Goal: Book appointment/travel/reservation

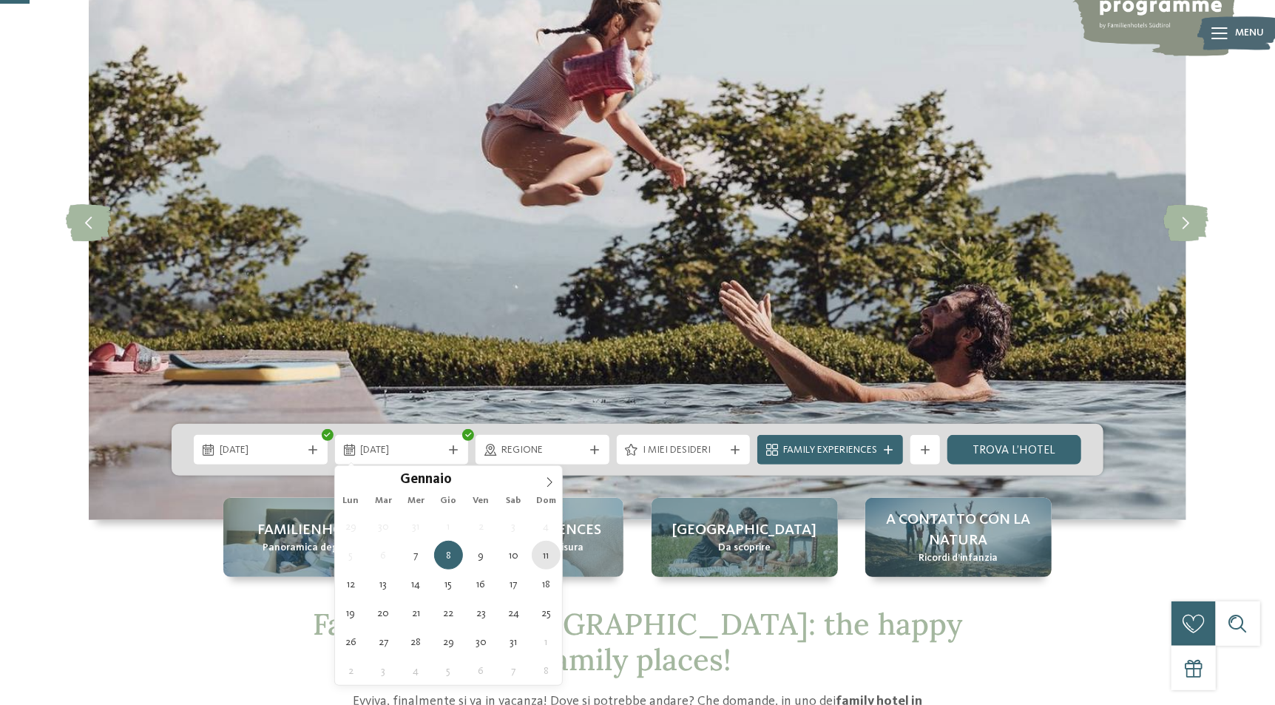
type div "11.01.2026"
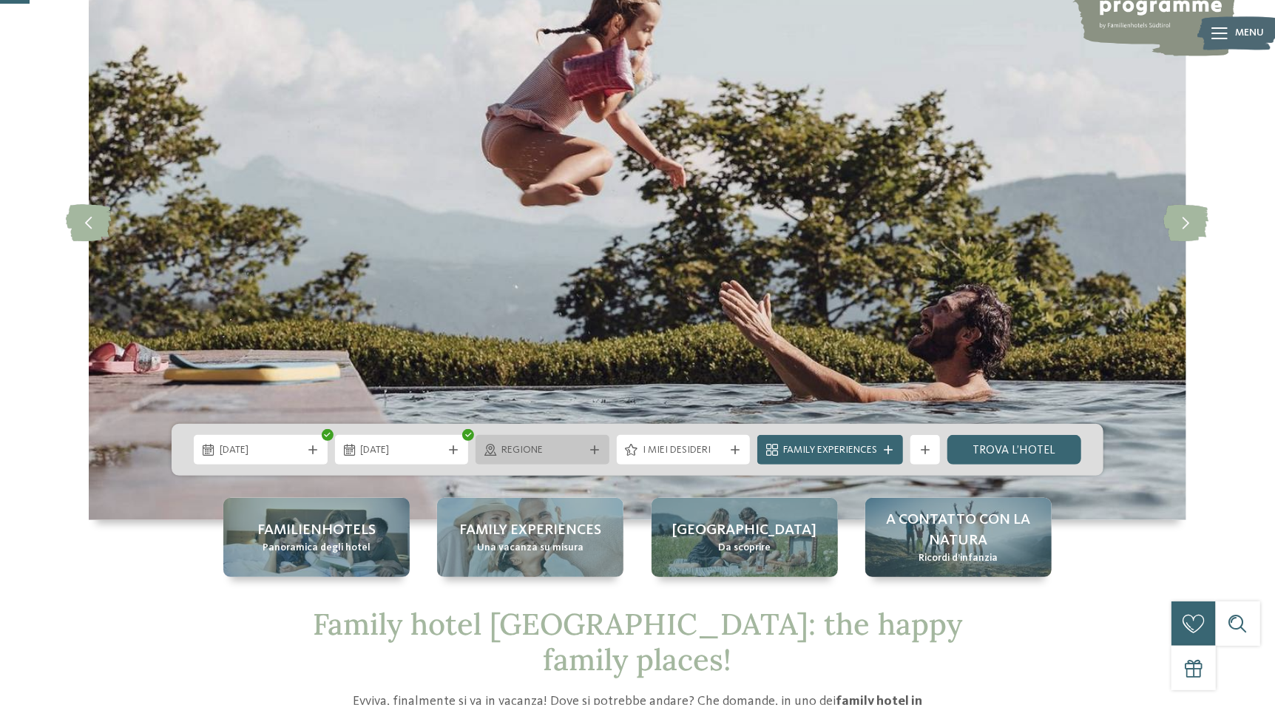
click at [525, 447] on span "Regione" at bounding box center [542, 450] width 82 height 15
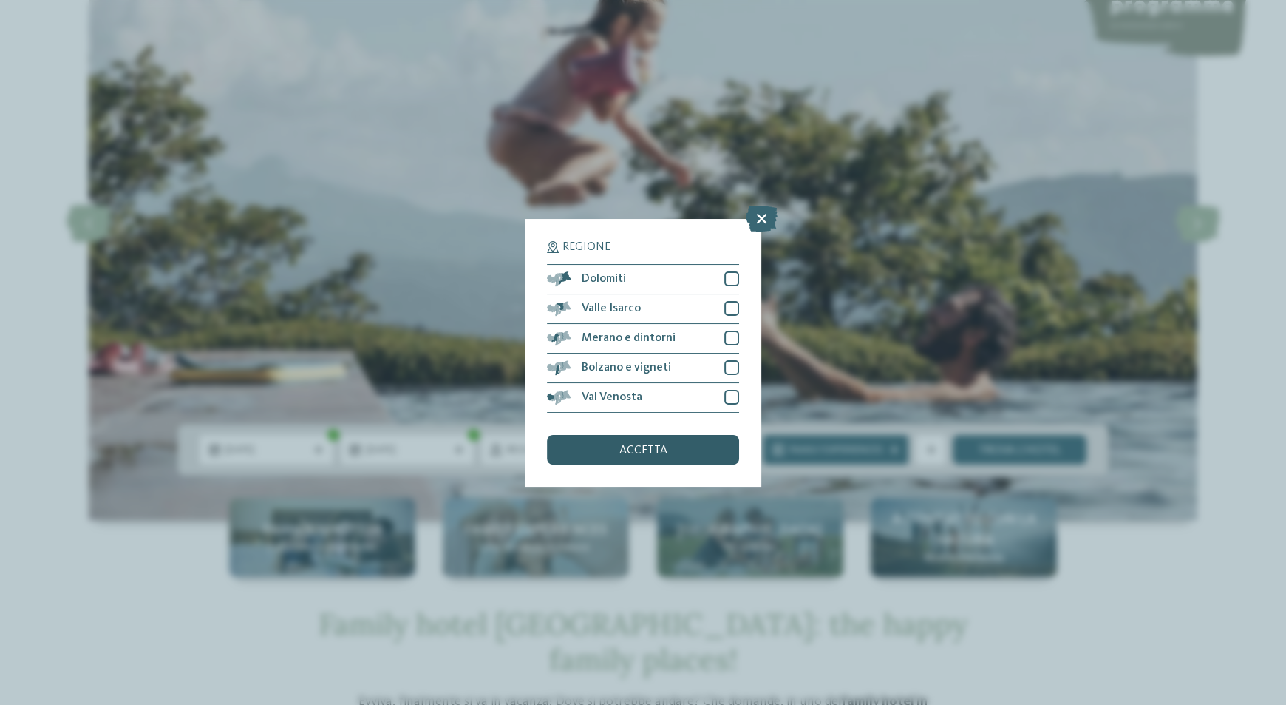
click at [657, 452] on span "accetta" at bounding box center [644, 450] width 48 height 12
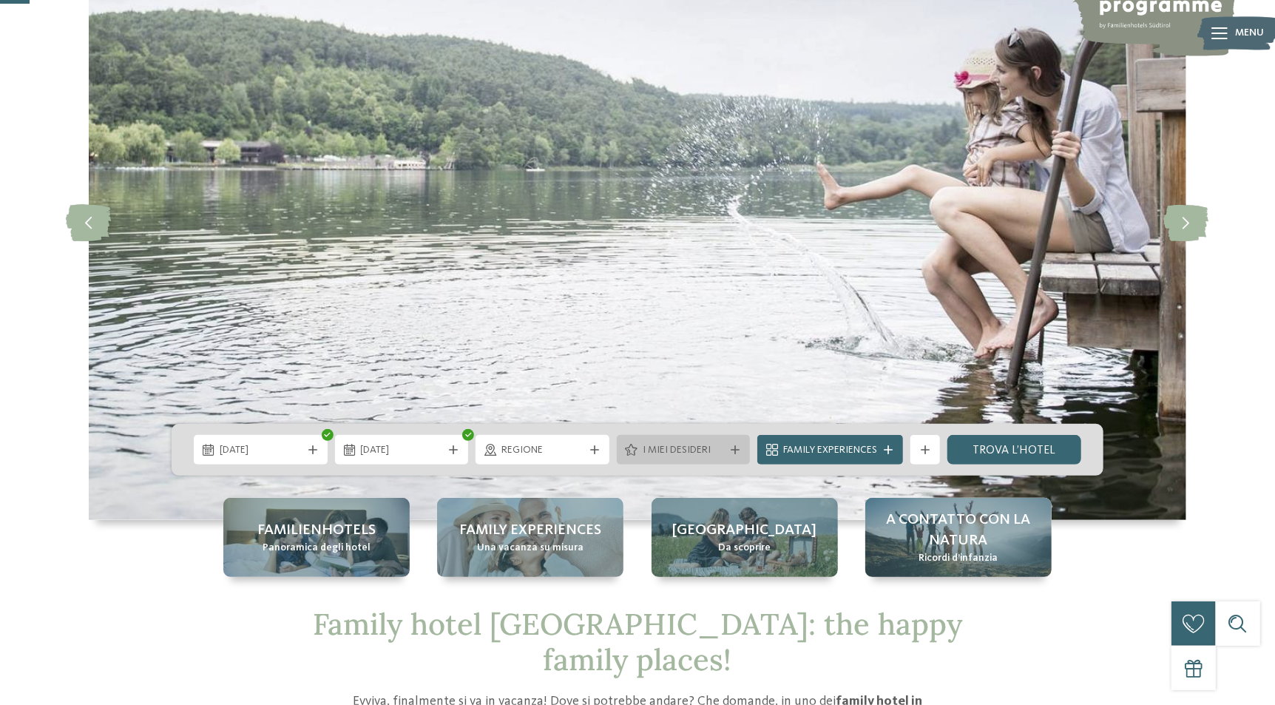
click at [674, 445] on span "I miei desideri" at bounding box center [683, 450] width 82 height 15
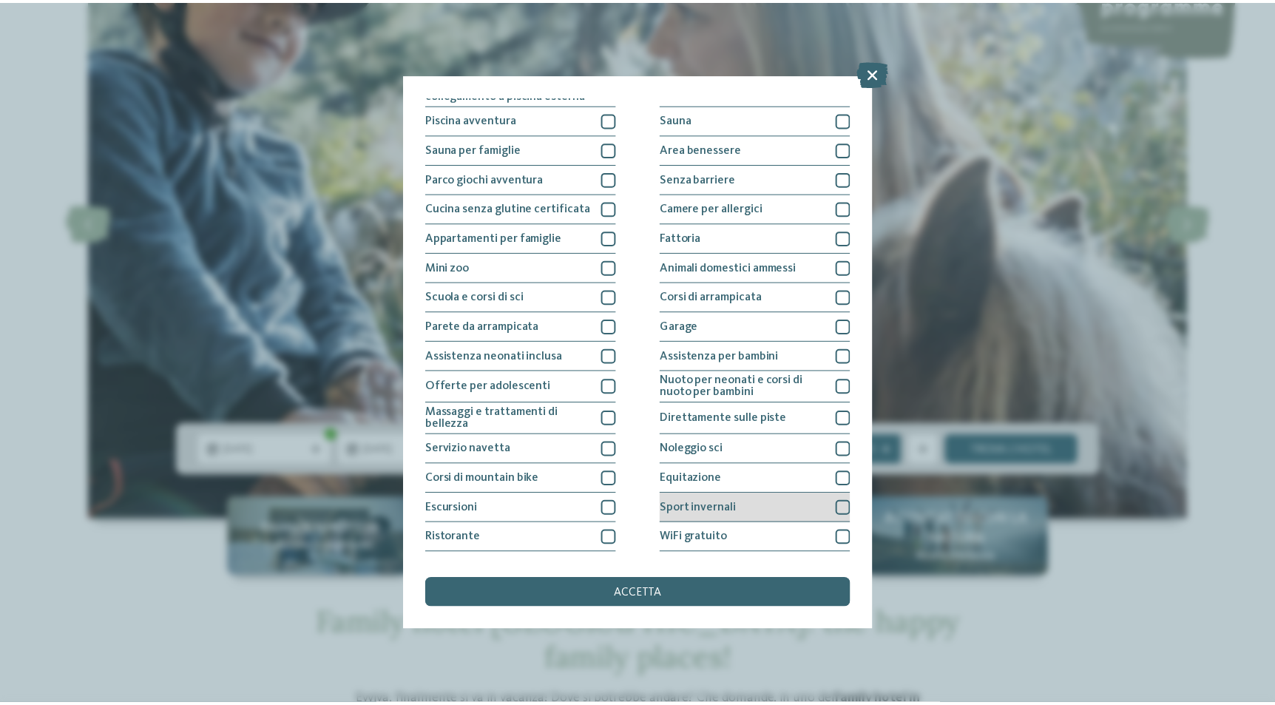
scroll to position [72, 0]
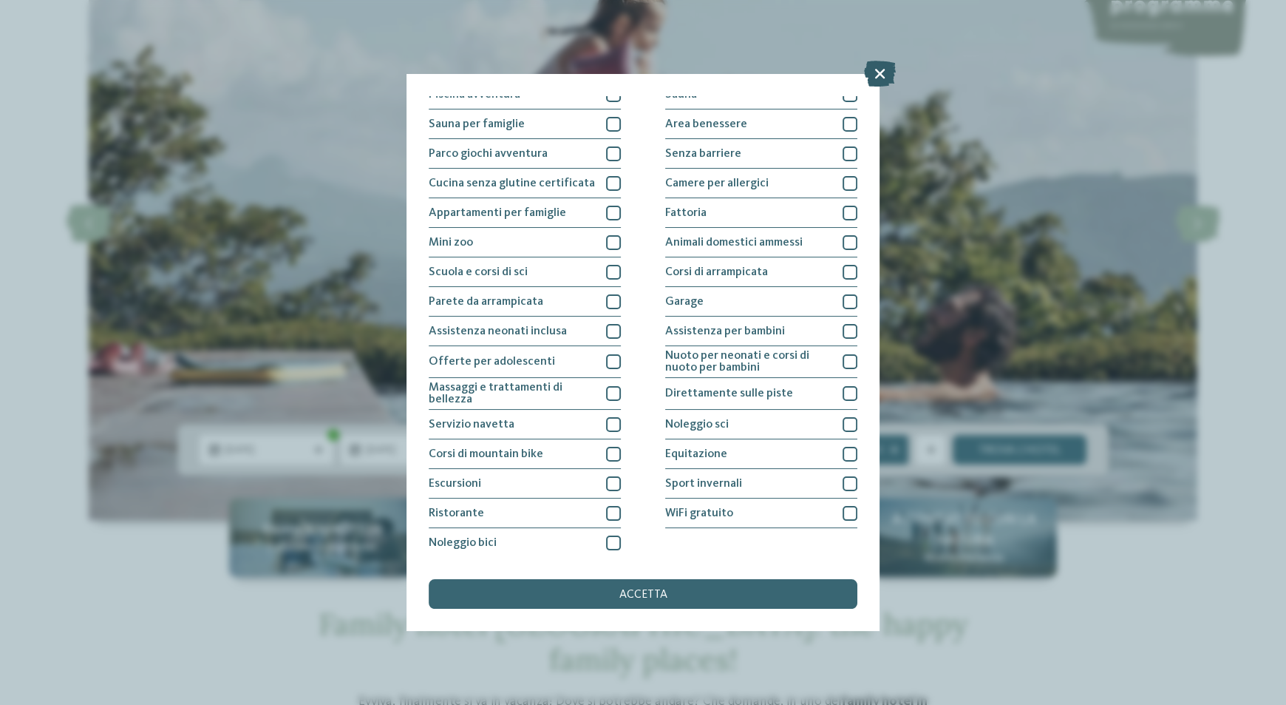
click at [872, 71] on icon at bounding box center [880, 74] width 32 height 26
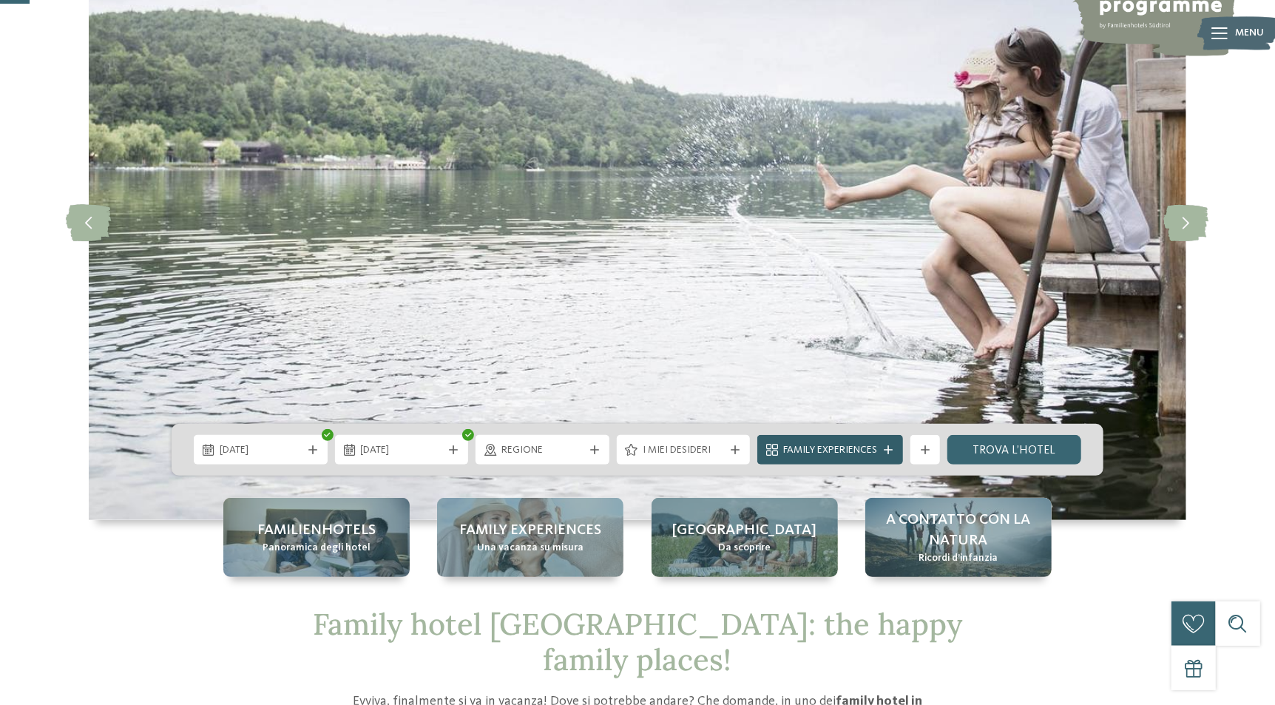
click at [869, 452] on span "Family Experiences" at bounding box center [830, 450] width 94 height 15
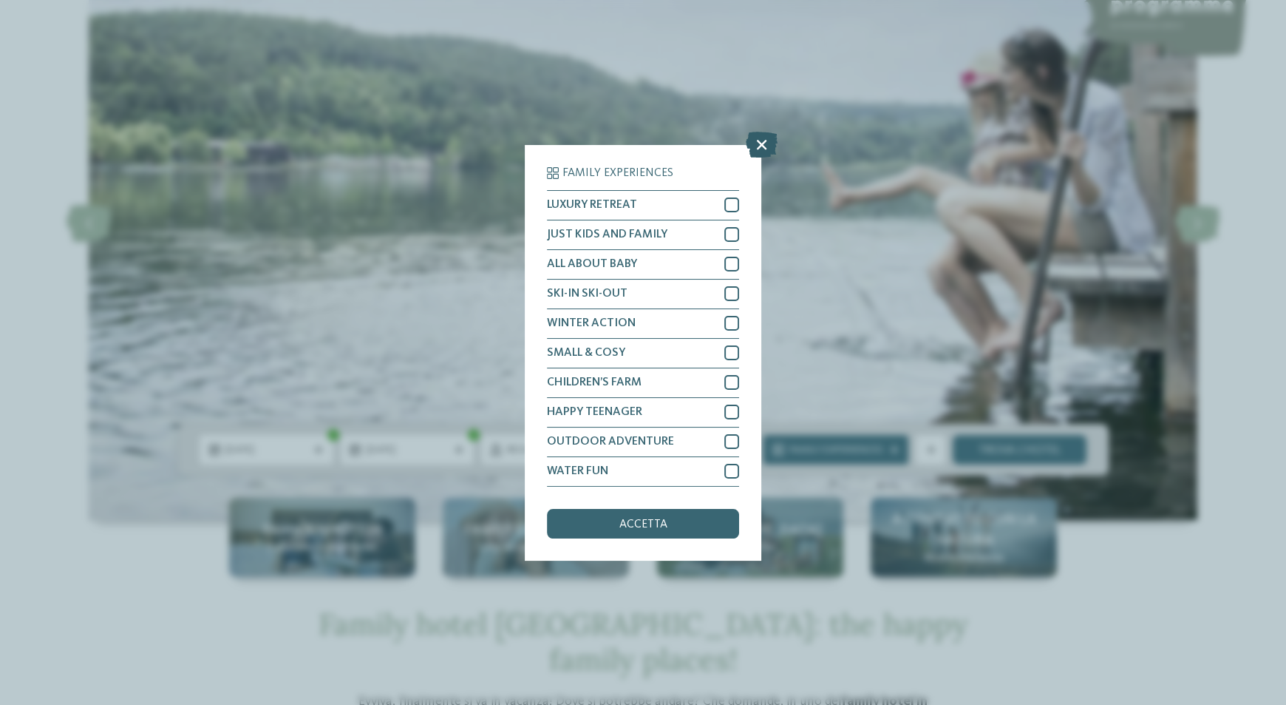
click at [764, 148] on icon at bounding box center [762, 144] width 32 height 26
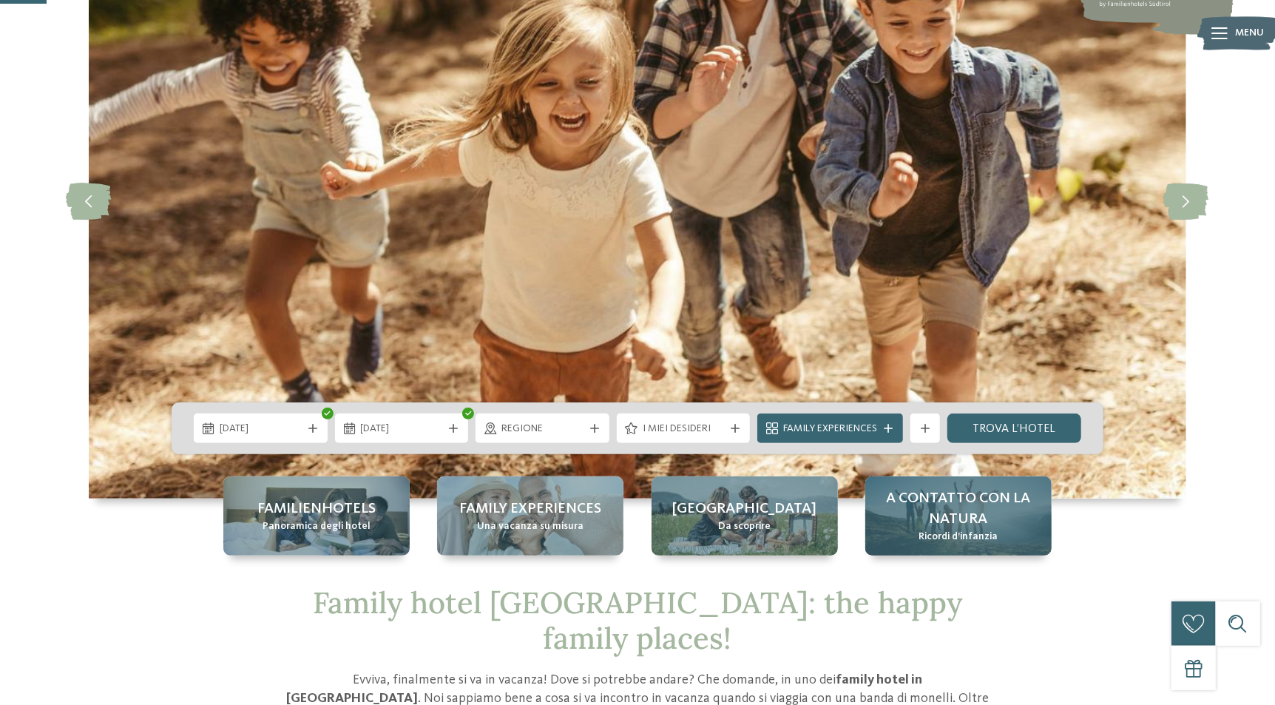
scroll to position [148, 0]
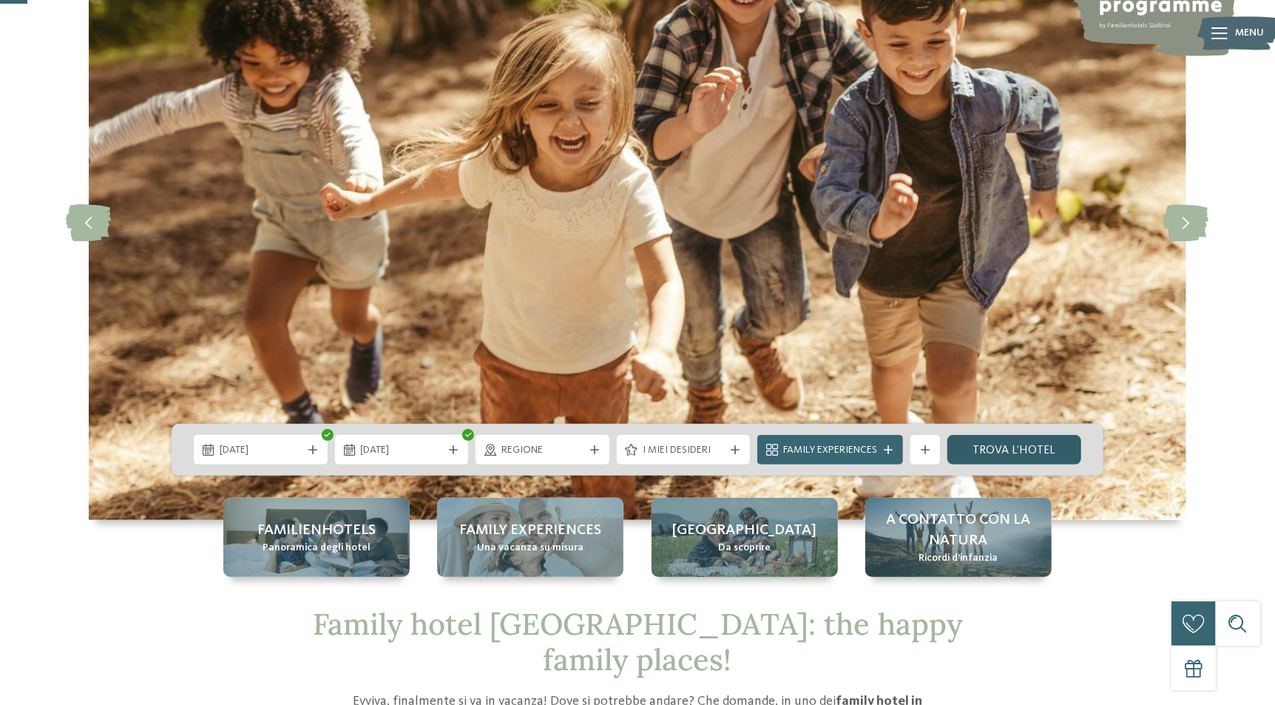
click at [1045, 444] on link "trova l’hotel" at bounding box center [1014, 450] width 134 height 30
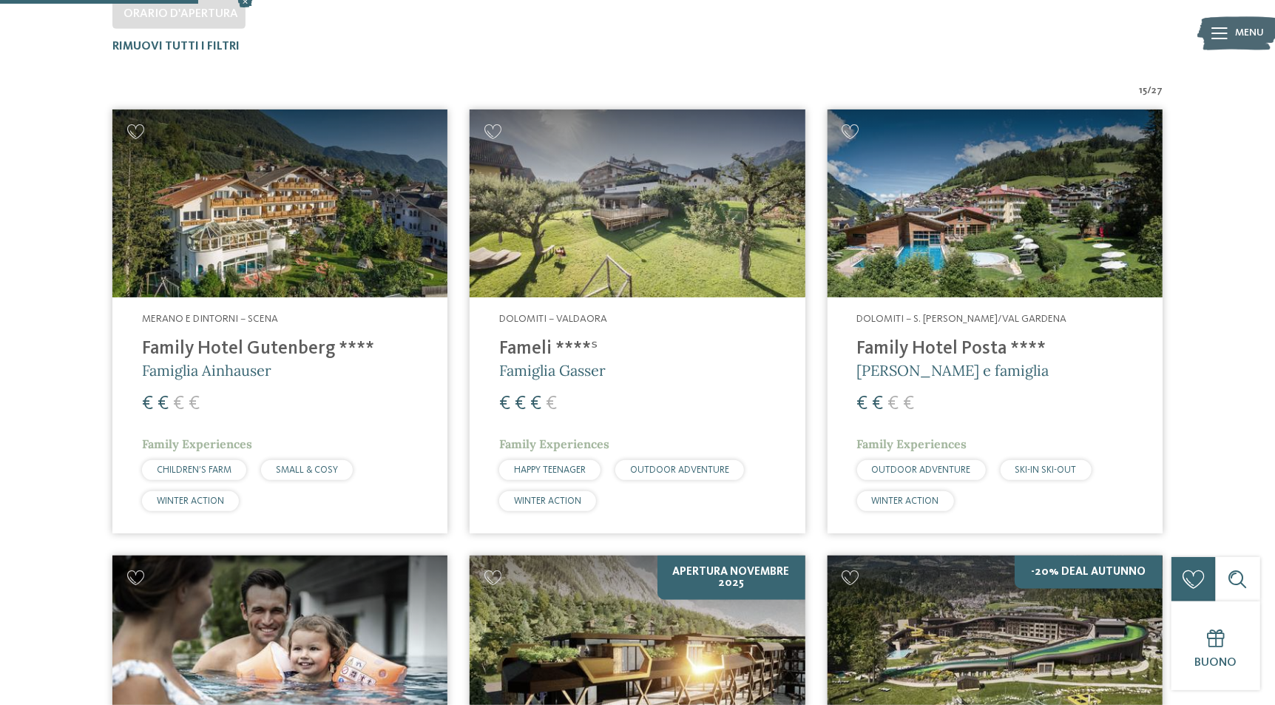
scroll to position [484, 0]
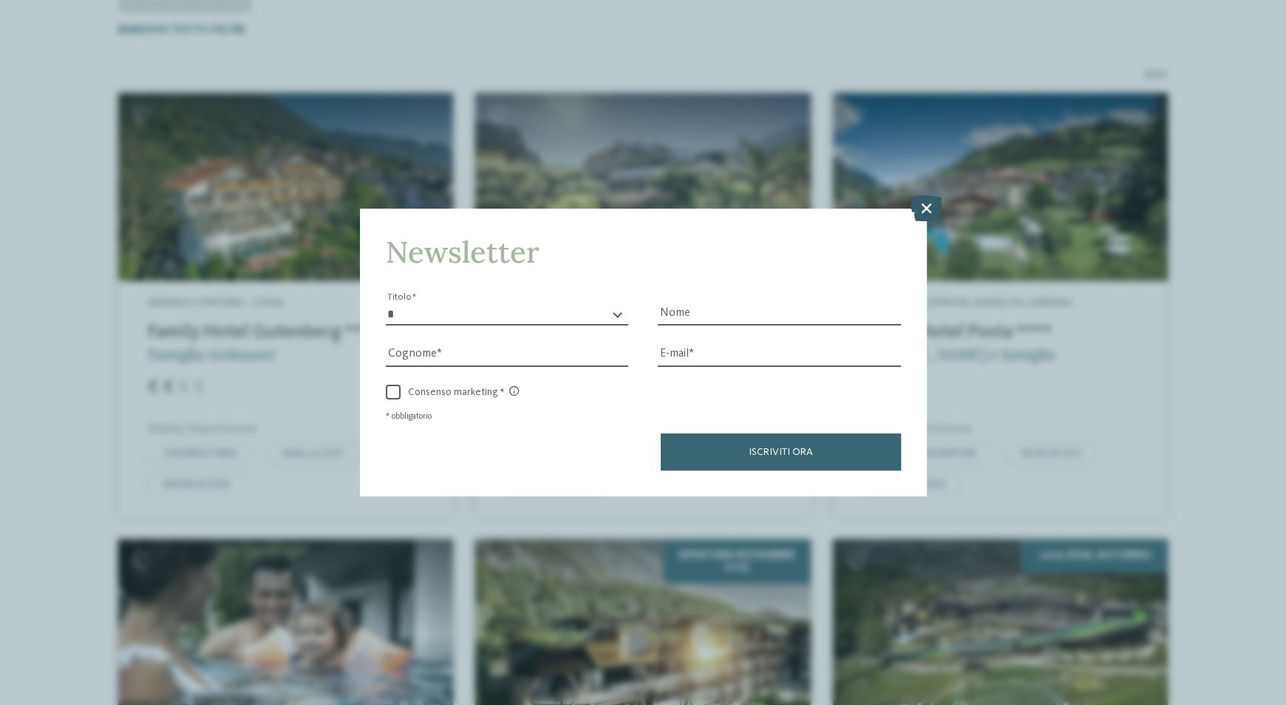
click at [920, 211] on icon at bounding box center [927, 208] width 32 height 26
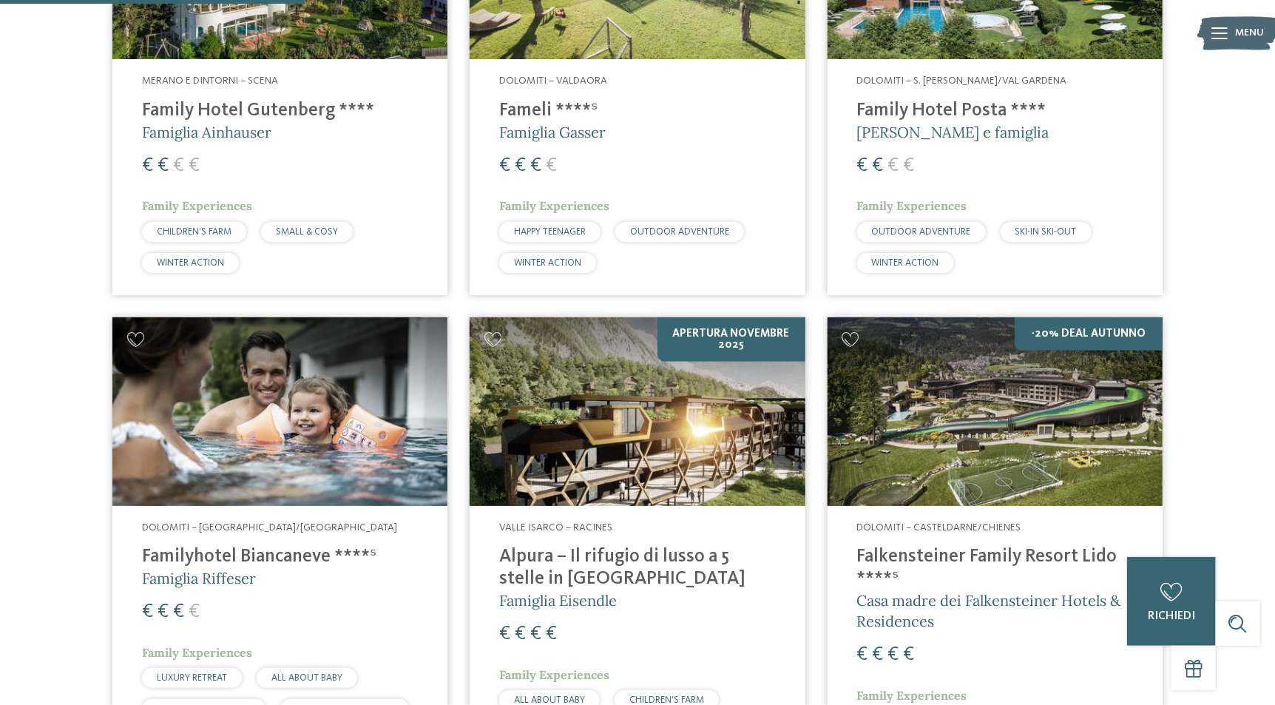
scroll to position [781, 0]
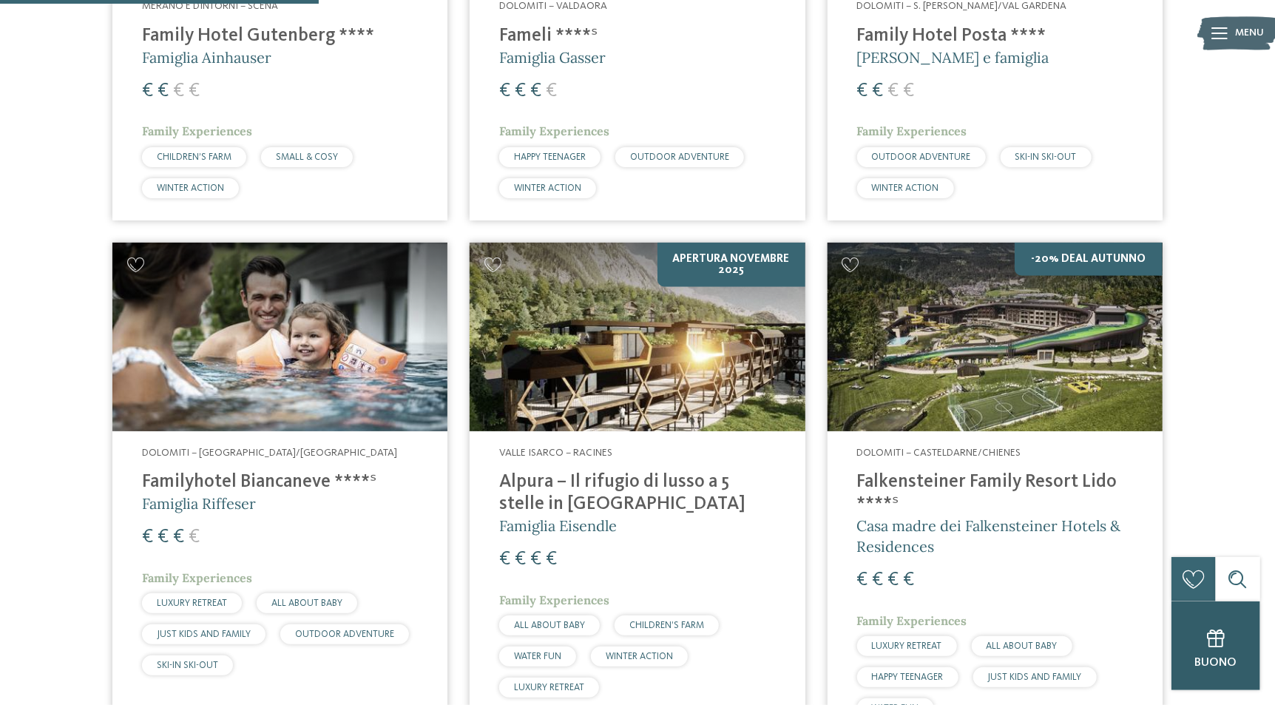
click at [1206, 651] on div at bounding box center [1216, 638] width 30 height 30
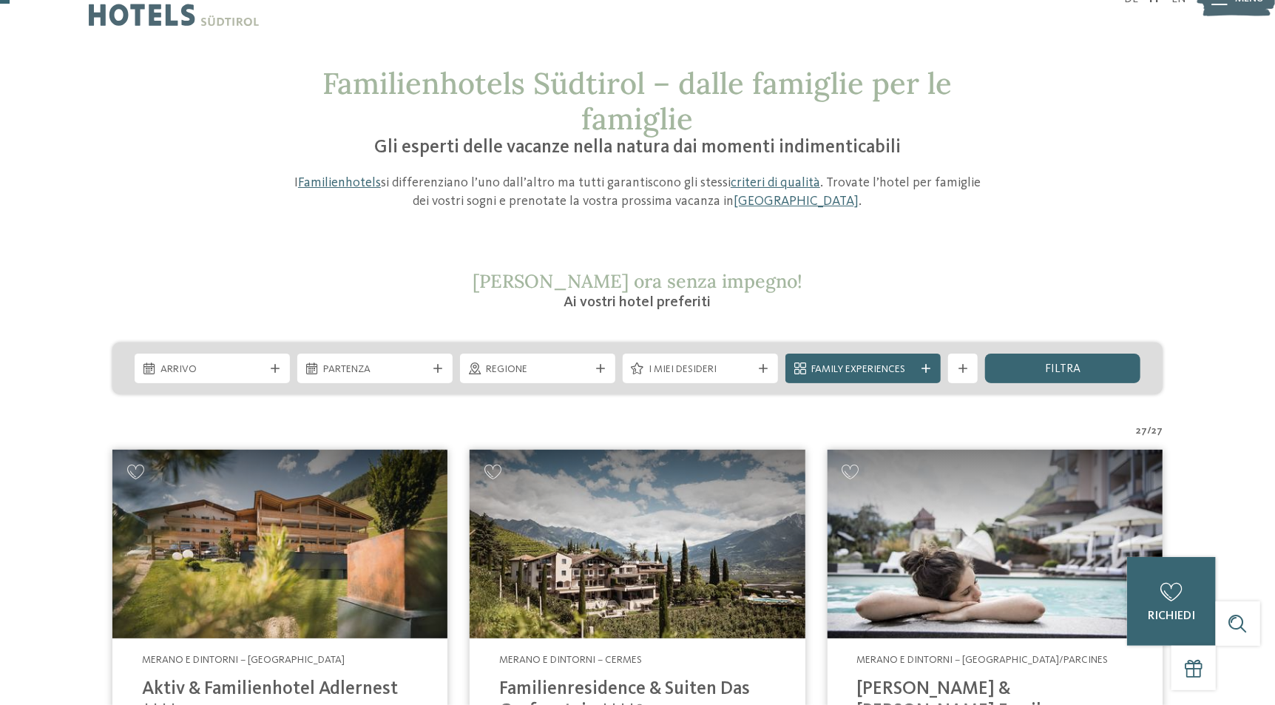
scroll to position [73, 0]
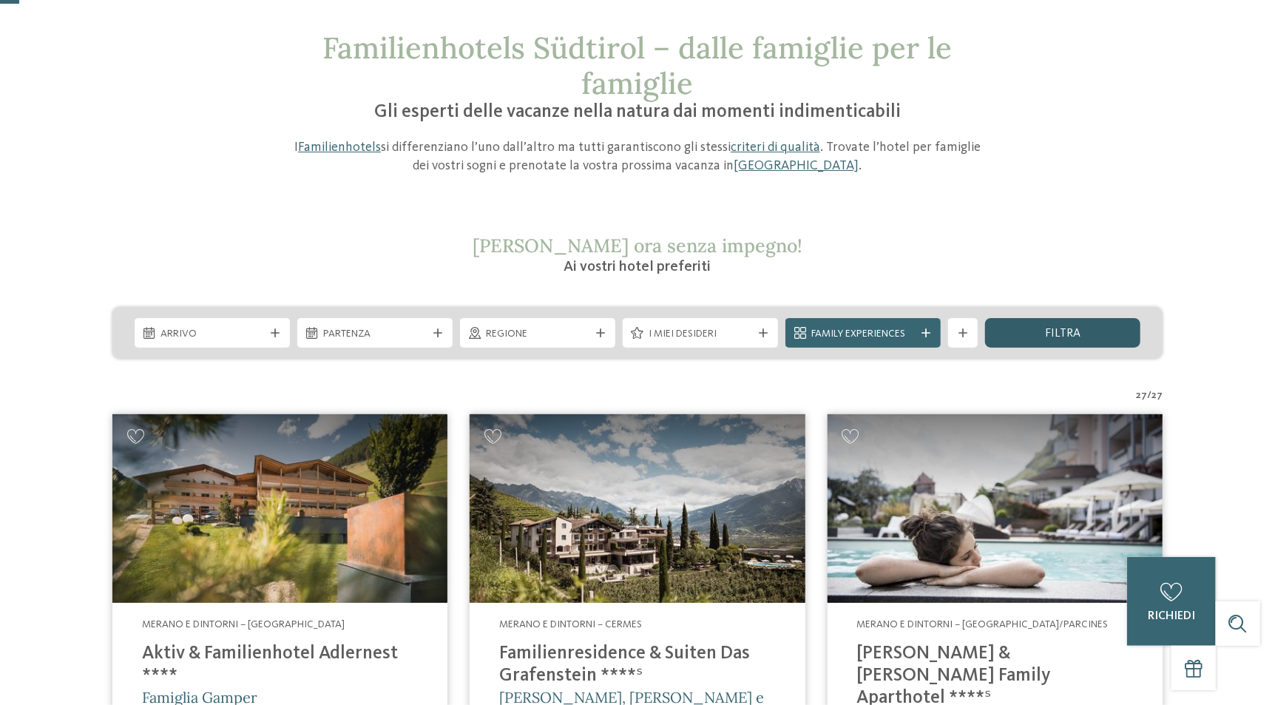
click at [1079, 334] on span "filtra" at bounding box center [1062, 334] width 35 height 12
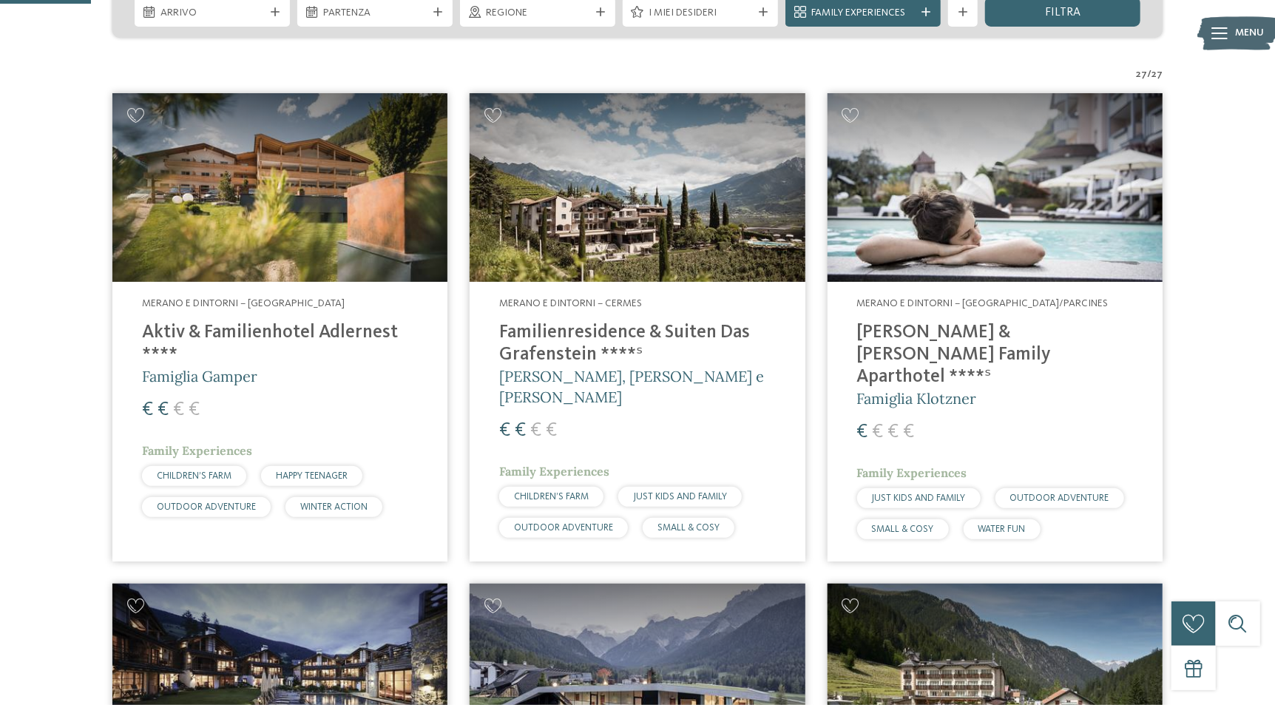
scroll to position [395, 0]
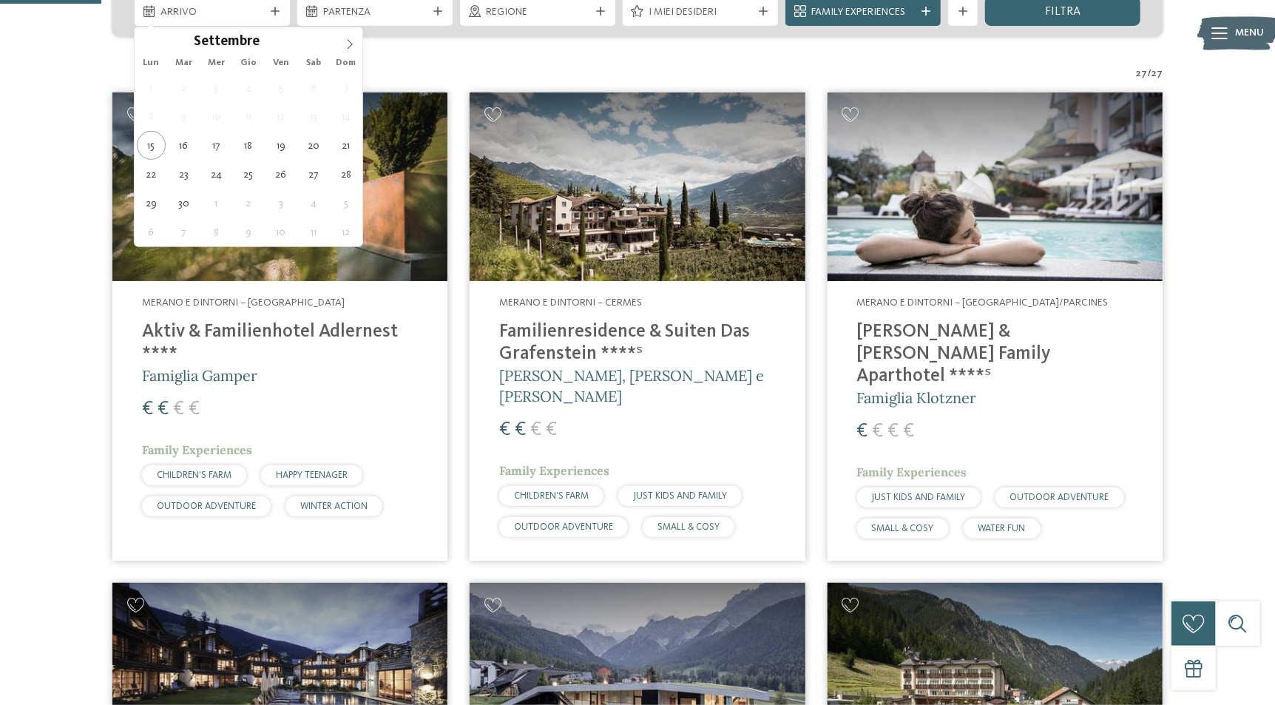
click at [275, 14] on icon at bounding box center [275, 11] width 9 height 9
click at [341, 39] on span at bounding box center [349, 39] width 25 height 25
click at [345, 46] on icon at bounding box center [350, 44] width 10 height 10
type input "****"
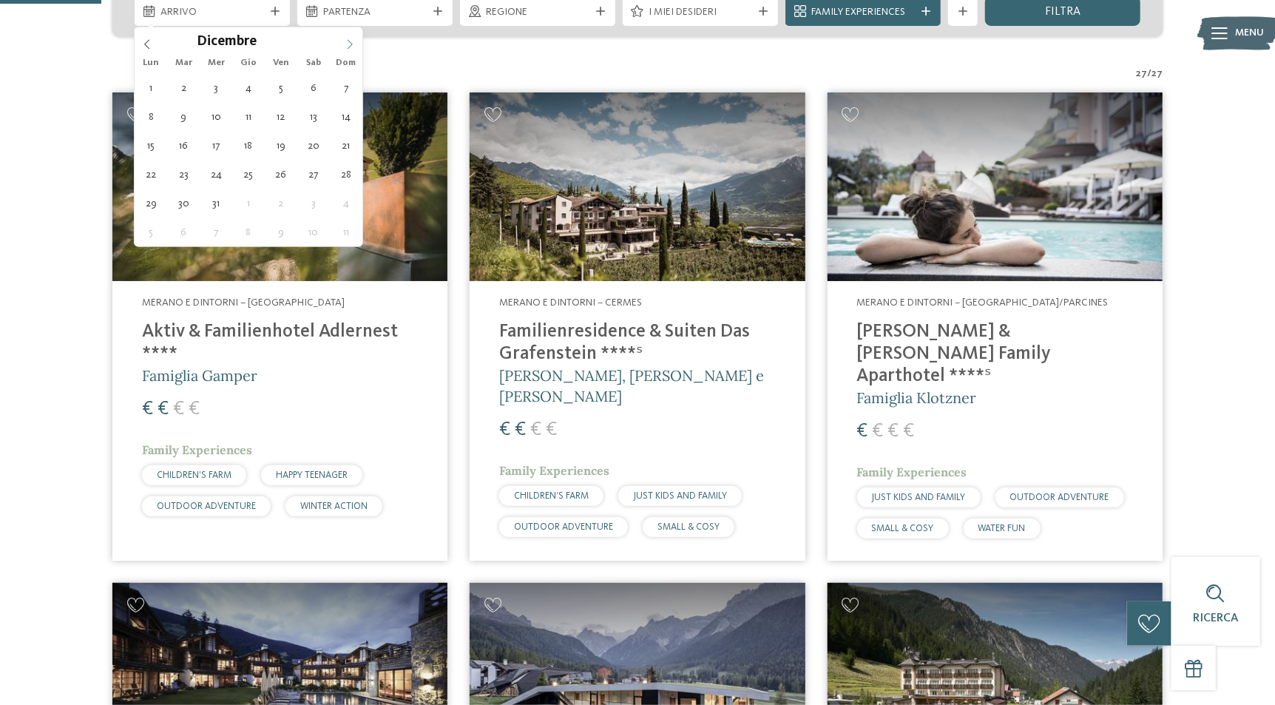
click at [343, 44] on span at bounding box center [349, 39] width 25 height 25
type div "[DATE]"
type input "****"
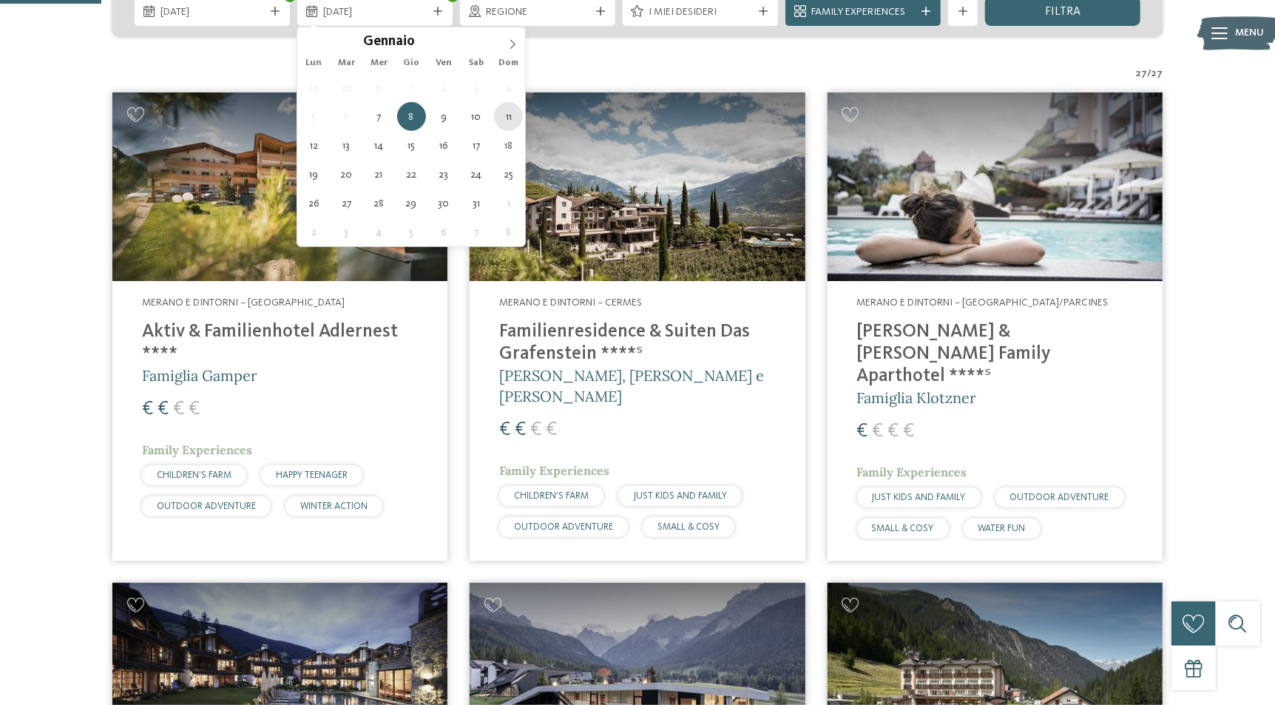
type div "[DATE]"
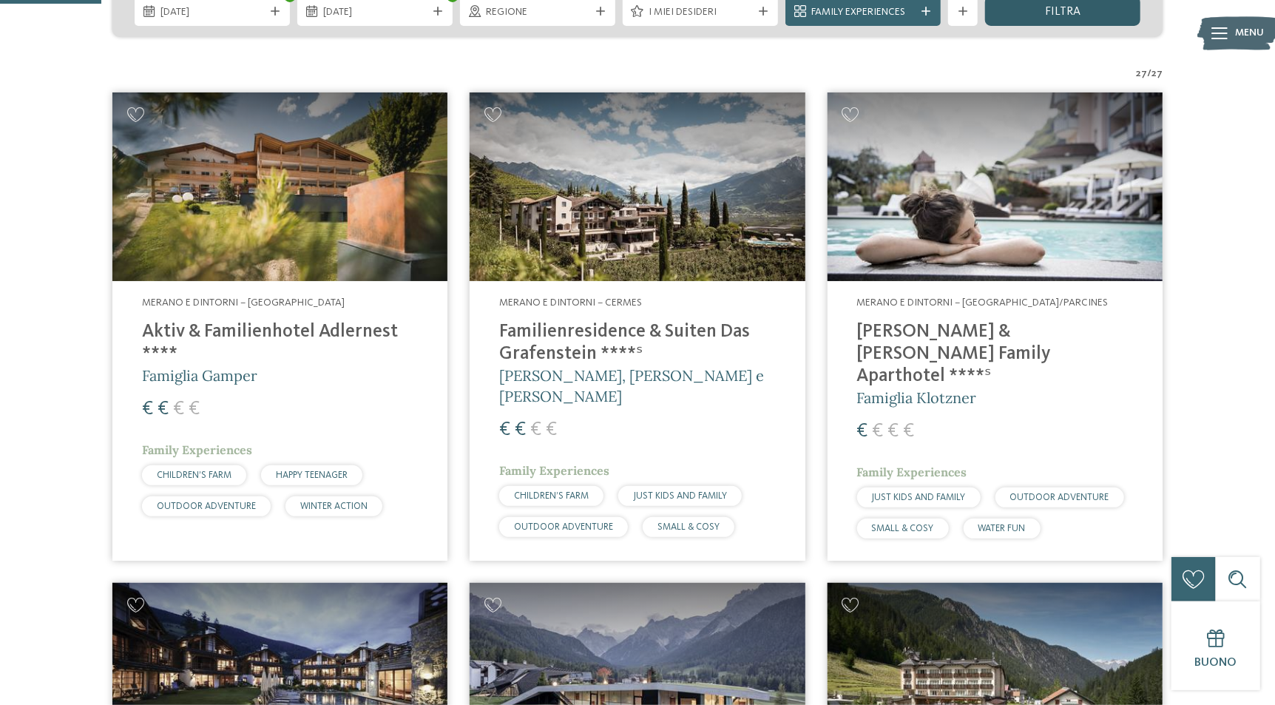
click at [1036, 14] on div "filtra" at bounding box center [1062, 11] width 155 height 30
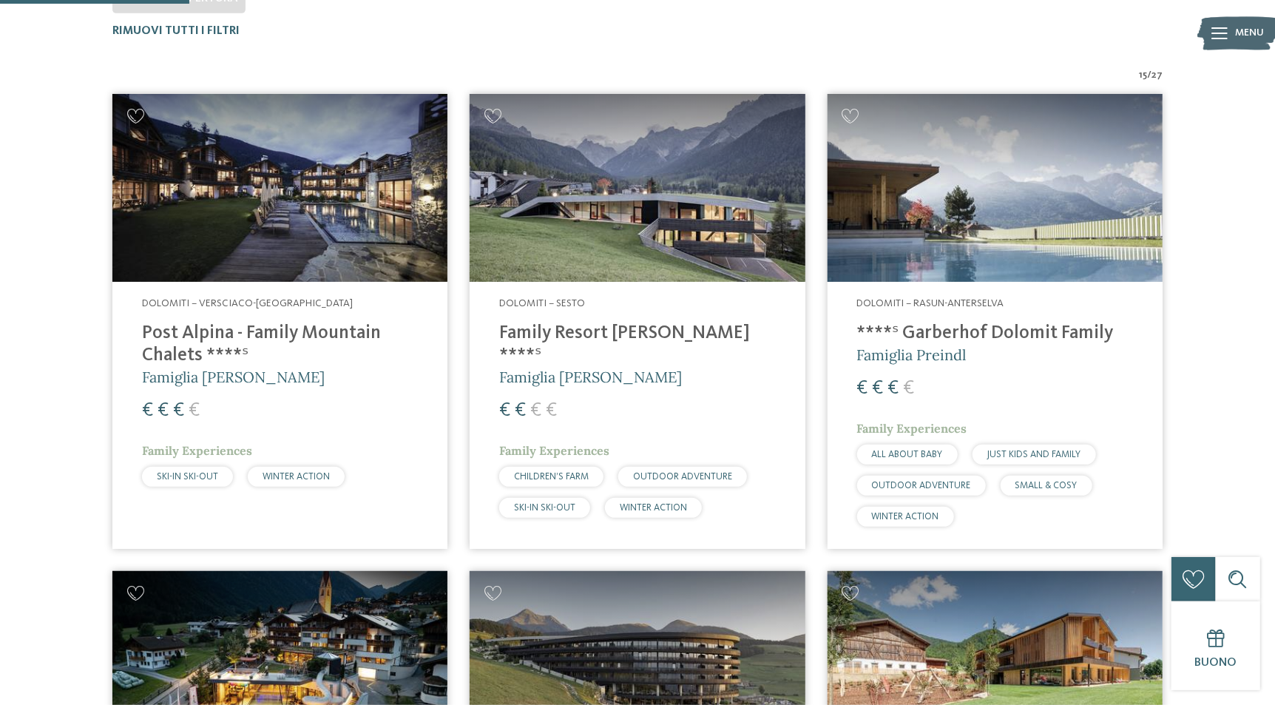
scroll to position [484, 0]
click at [631, 334] on h4 "Family Resort [PERSON_NAME] ****ˢ" at bounding box center [637, 344] width 276 height 44
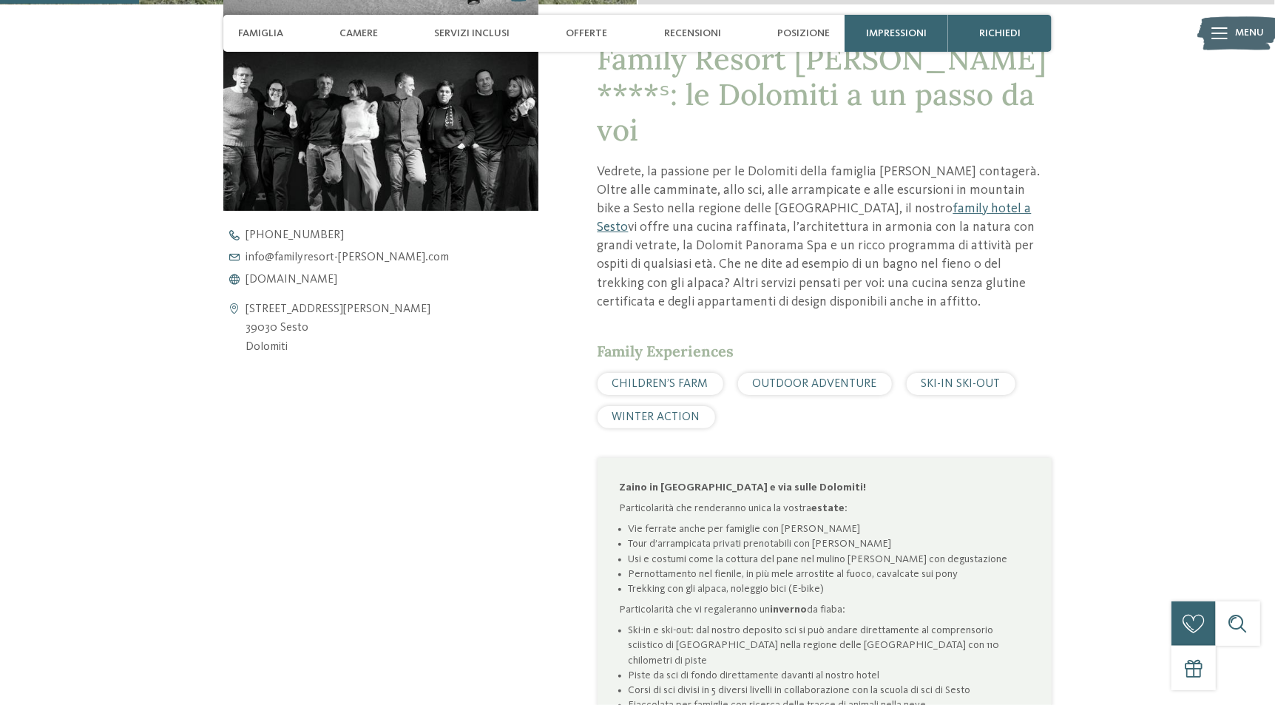
scroll to position [591, 0]
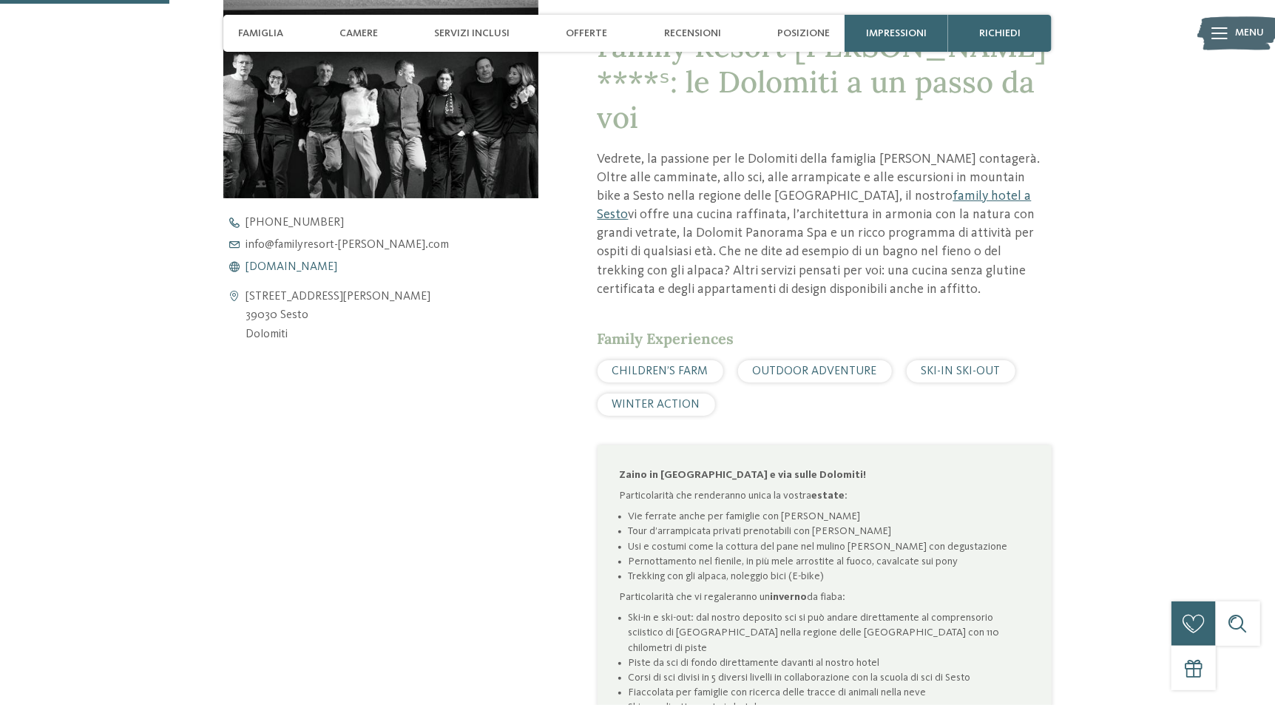
click at [337, 265] on span "www.familyresort-rainer.com" at bounding box center [291, 267] width 92 height 12
